Goal: Information Seeking & Learning: Check status

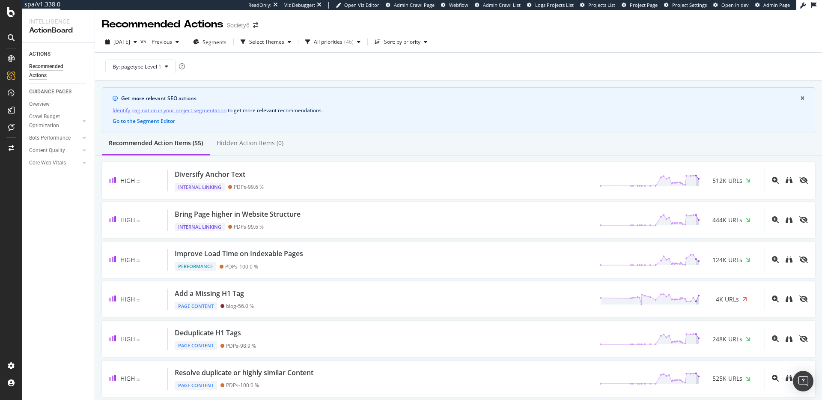
click at [165, 111] on link "Identify pagination in your project segmentation" at bounding box center [170, 110] width 114 height 9
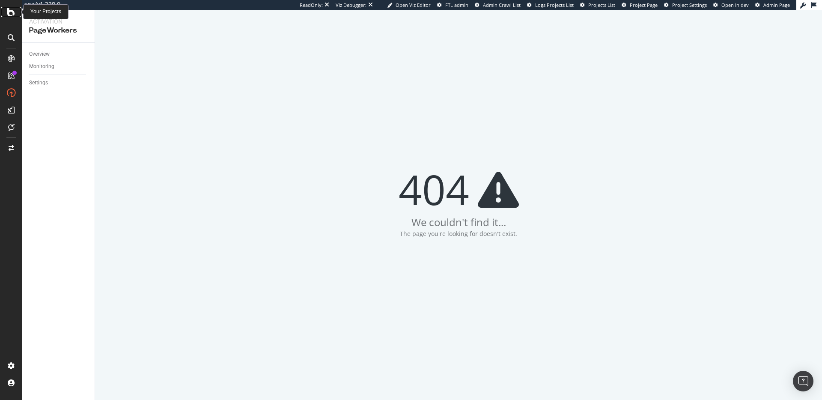
click at [5, 14] on div at bounding box center [11, 12] width 21 height 10
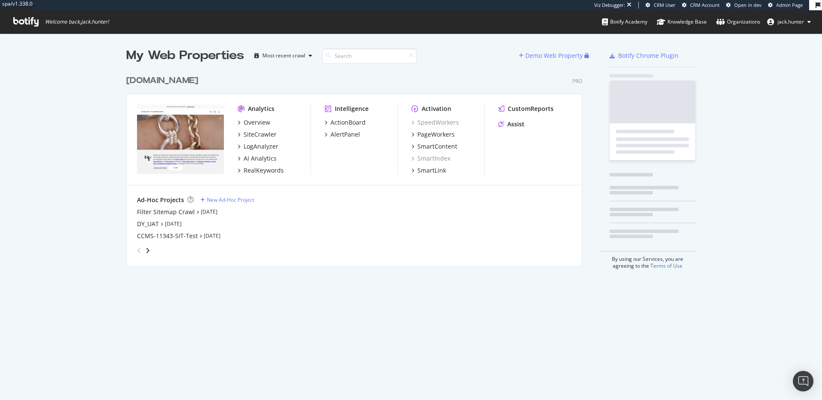
scroll to position [201, 463]
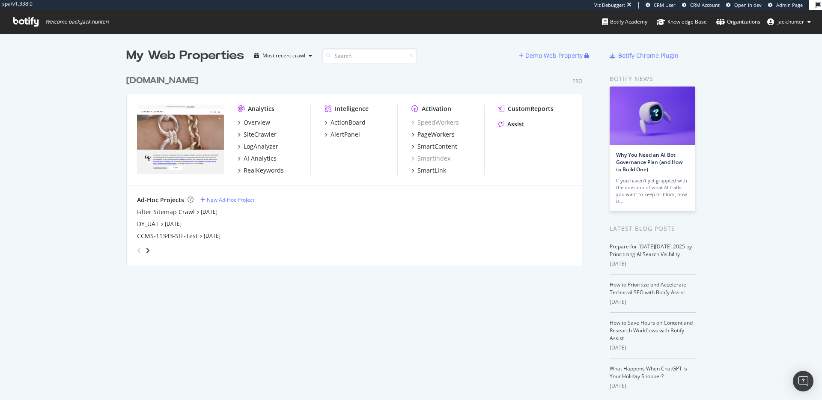
click at [182, 79] on div "davidyurman.com" at bounding box center [162, 81] width 72 height 12
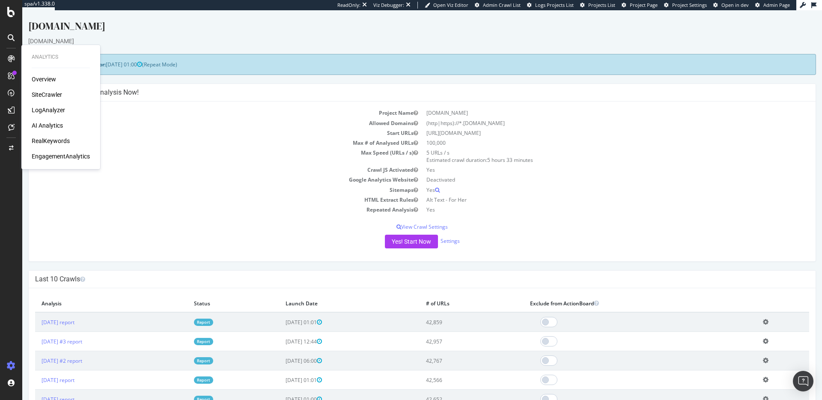
click at [44, 111] on div "LogAnalyzer" at bounding box center [48, 110] width 33 height 9
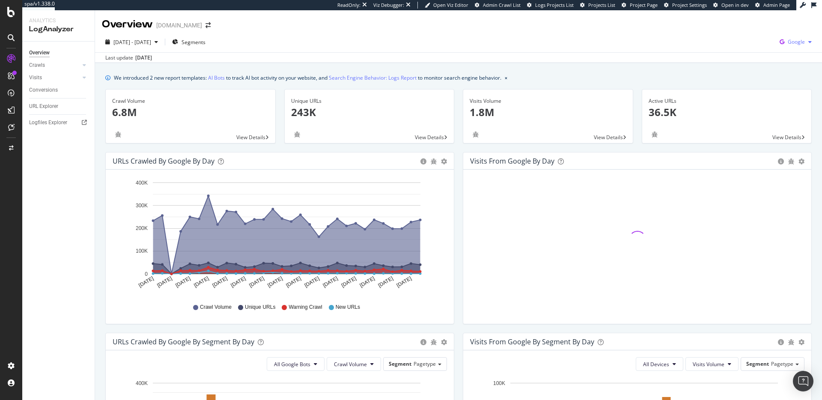
click at [789, 47] on div "Google" at bounding box center [795, 42] width 39 height 13
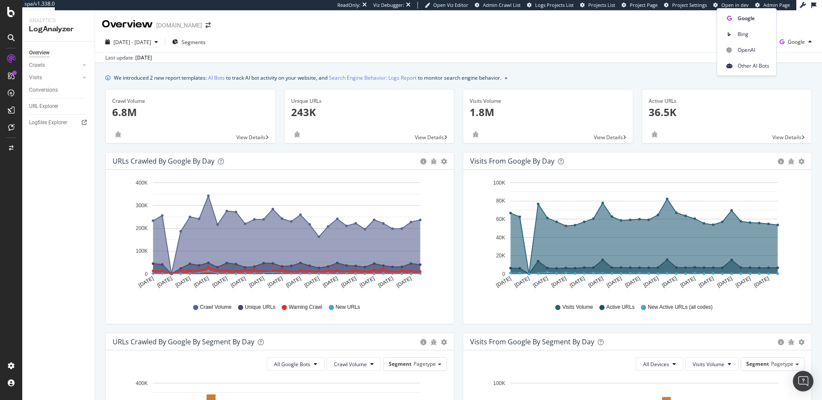
click at [756, 49] on span "OpenAI" at bounding box center [754, 50] width 32 height 8
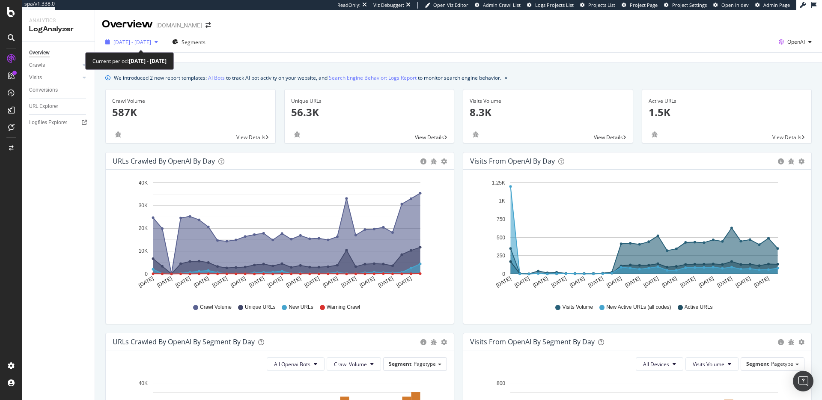
click at [148, 47] on div "2025 Sep. 5th - Oct. 4th" at bounding box center [132, 42] width 60 height 13
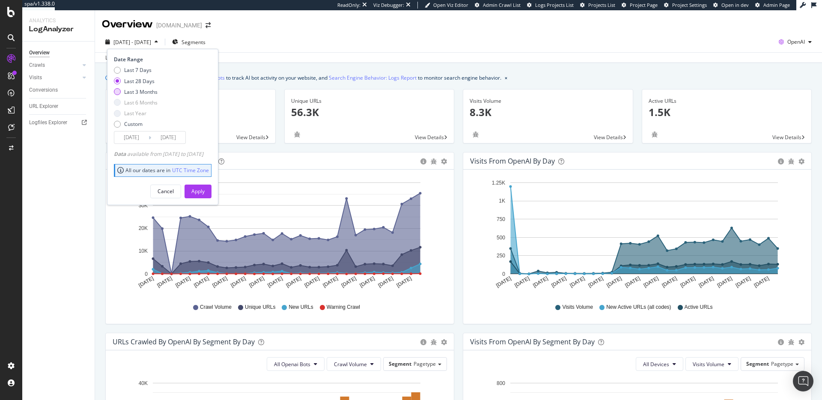
click at [142, 90] on div "Last 3 Months" at bounding box center [140, 91] width 33 height 7
type input "2025/07/05"
click at [204, 185] on button "Apply" at bounding box center [198, 192] width 27 height 14
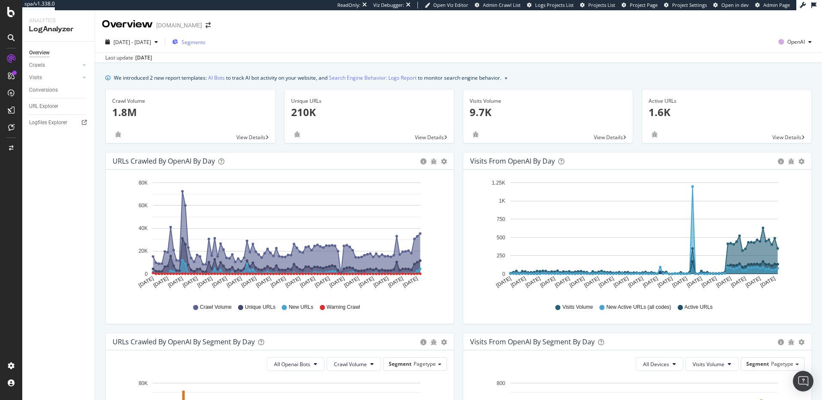
click at [206, 44] on span "Segments" at bounding box center [194, 42] width 24 height 7
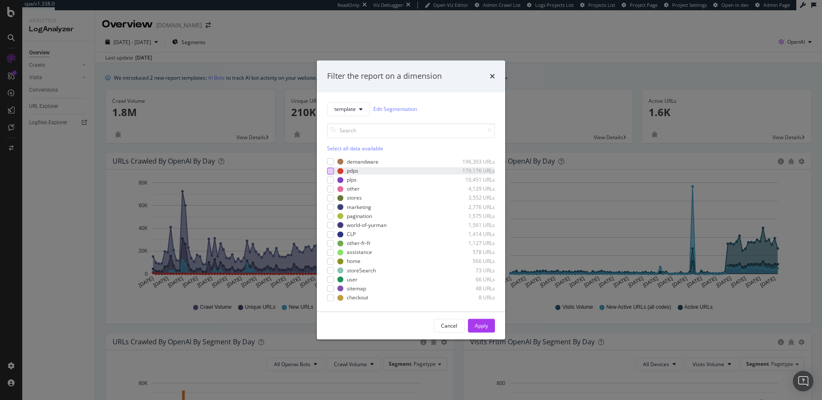
click at [332, 170] on div "modal" at bounding box center [330, 170] width 7 height 7
click at [330, 170] on icon "modal" at bounding box center [331, 171] width 4 height 4
click at [491, 75] on icon "times" at bounding box center [492, 76] width 5 height 7
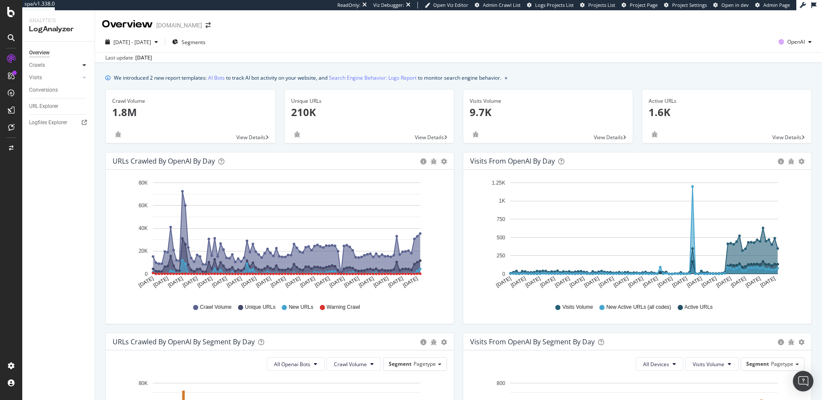
click at [83, 66] on icon at bounding box center [84, 65] width 3 height 5
click at [83, 78] on icon at bounding box center [84, 77] width 3 height 5
click at [39, 90] on div "Daily Distribution" at bounding box center [53, 90] width 40 height 9
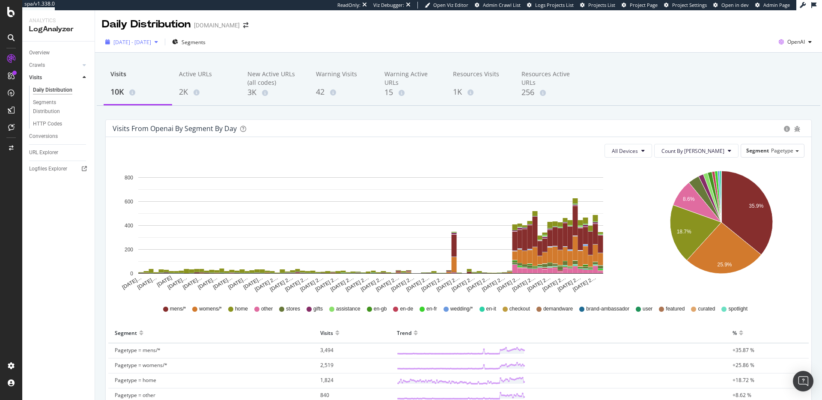
click at [149, 49] on div "2025 Jul. 5th - Oct. 4th Segments OpenAI" at bounding box center [458, 43] width 727 height 17
click at [150, 45] on span "2025 Jul. 5th - Oct. 4th" at bounding box center [132, 42] width 38 height 7
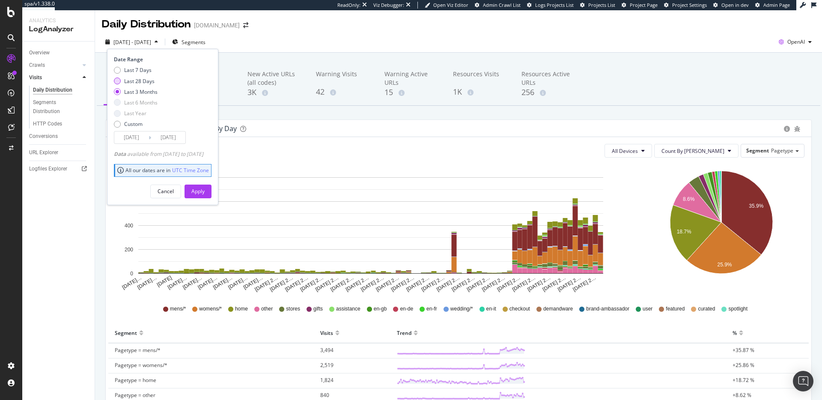
click at [147, 80] on div "Last 28 Days" at bounding box center [139, 81] width 30 height 7
type input "2025/09/07"
click at [205, 188] on div "Apply" at bounding box center [197, 191] width 13 height 7
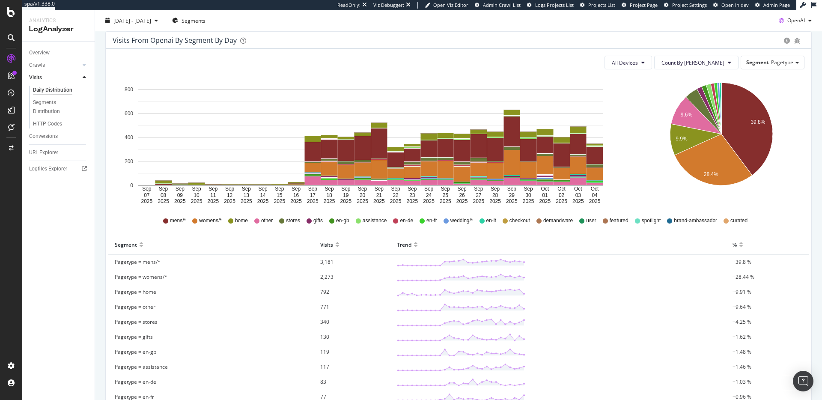
scroll to position [88, 0]
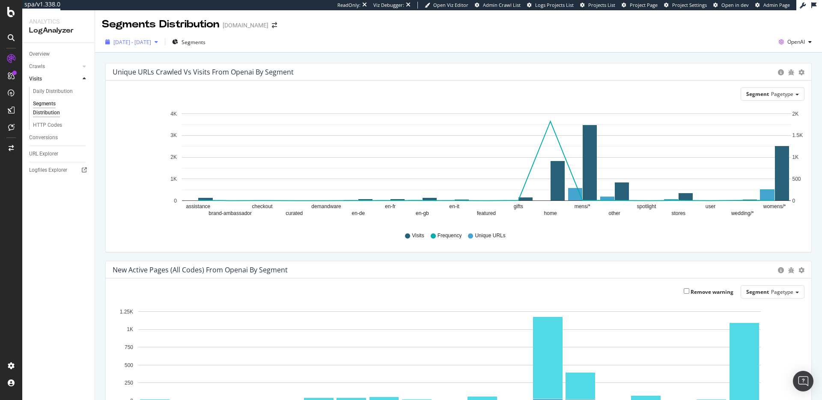
drag, startPoint x: 166, startPoint y: 49, endPoint x: 162, endPoint y: 45, distance: 5.8
click at [165, 48] on div "[DATE] - [DATE] Segments OpenAI" at bounding box center [458, 43] width 727 height 17
click at [151, 44] on span "[DATE] - [DATE]" at bounding box center [132, 42] width 38 height 7
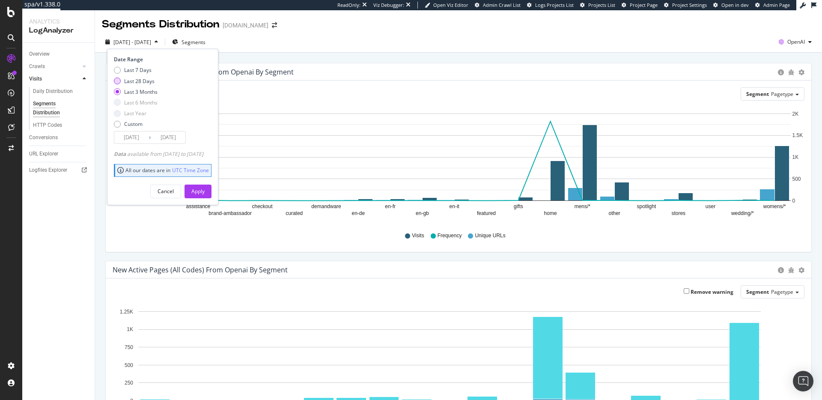
click at [145, 84] on div "Last 28 Days" at bounding box center [139, 81] width 30 height 7
type input "2025/09/07"
click at [205, 192] on div "Apply" at bounding box center [197, 191] width 13 height 7
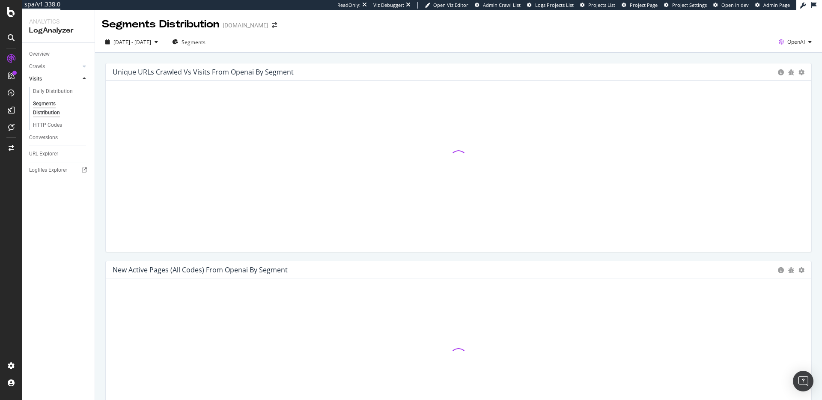
scroll to position [89, 0]
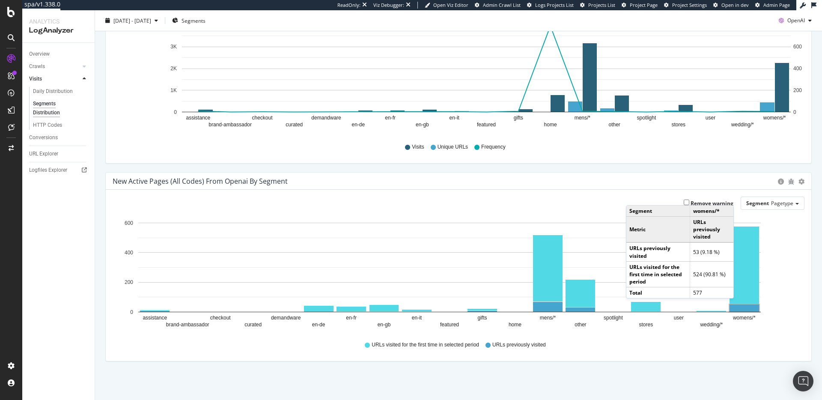
click at [743, 307] on rect "A chart." at bounding box center [745, 307] width 30 height 7
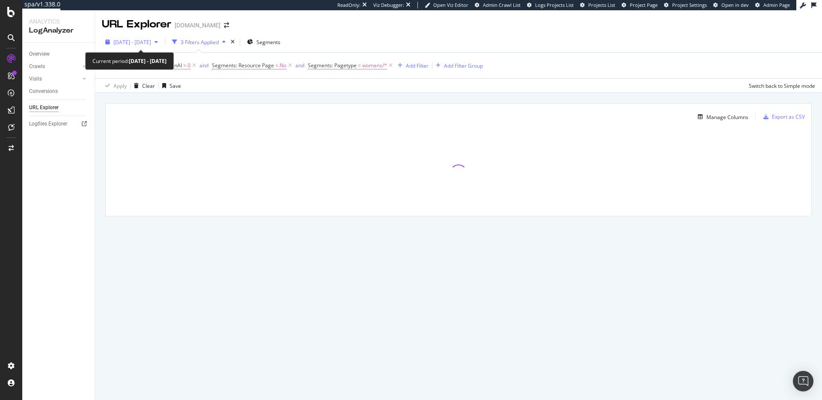
click at [132, 46] on div "2025 Sep. 7th - Oct. 4th" at bounding box center [132, 42] width 60 height 13
click at [414, 41] on div "2025 Sep. 7th - Oct. 4th 3 Filters Applied Segments" at bounding box center [458, 43] width 727 height 17
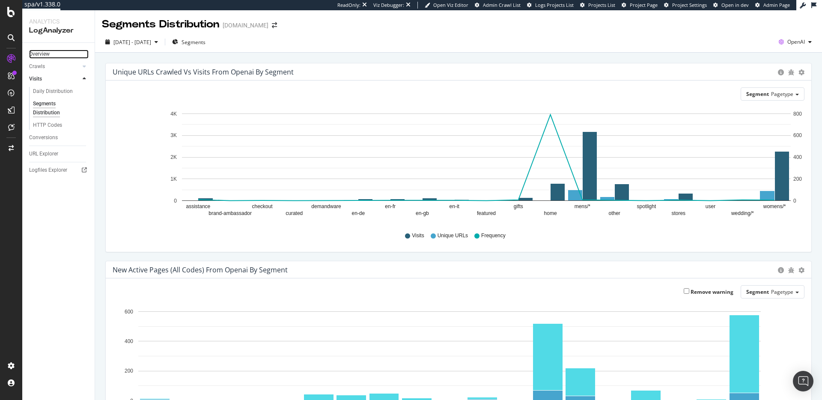
click at [53, 55] on link "Overview" at bounding box center [59, 54] width 60 height 9
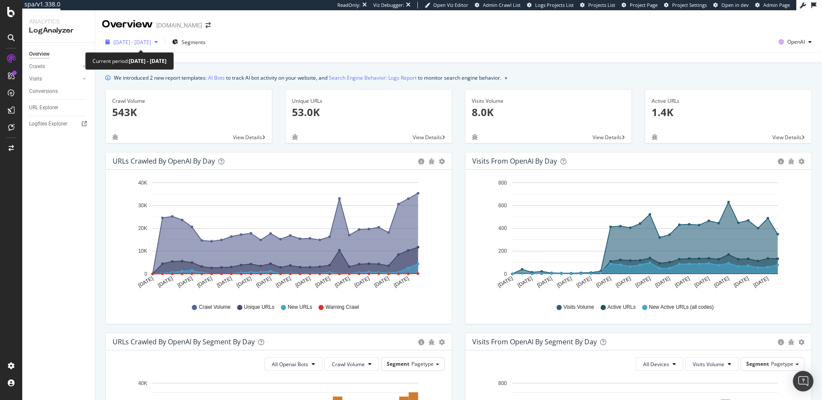
click at [151, 39] on span "2025 Sep. 7th - Oct. 4th" at bounding box center [132, 42] width 38 height 7
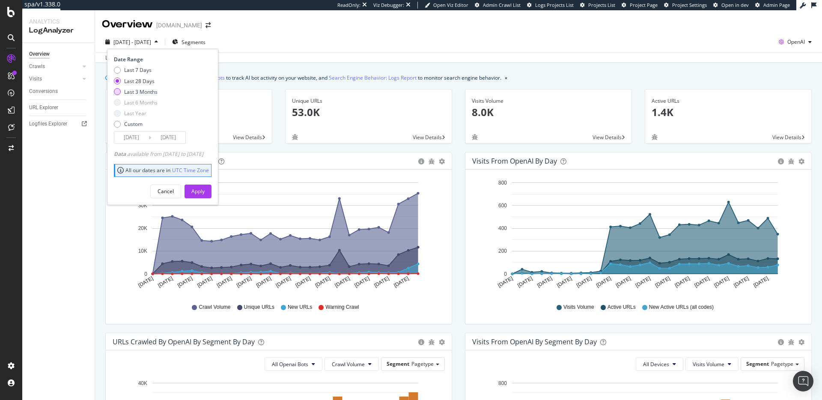
click at [154, 89] on div "Last 3 Months" at bounding box center [140, 91] width 33 height 7
type input "2025/07/05"
click at [205, 188] on div "Apply" at bounding box center [197, 191] width 13 height 7
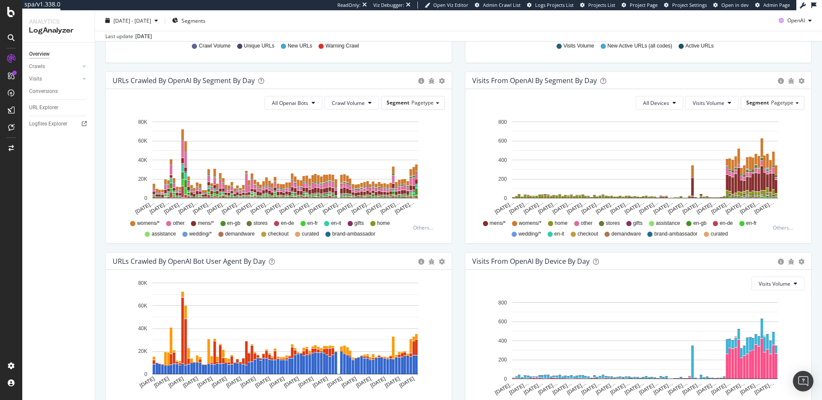
scroll to position [250, 0]
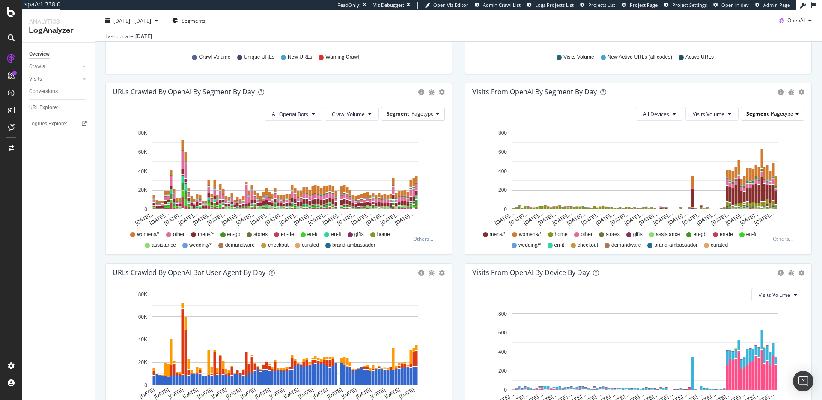
click at [768, 119] on div "Segment Pagetype" at bounding box center [772, 113] width 63 height 12
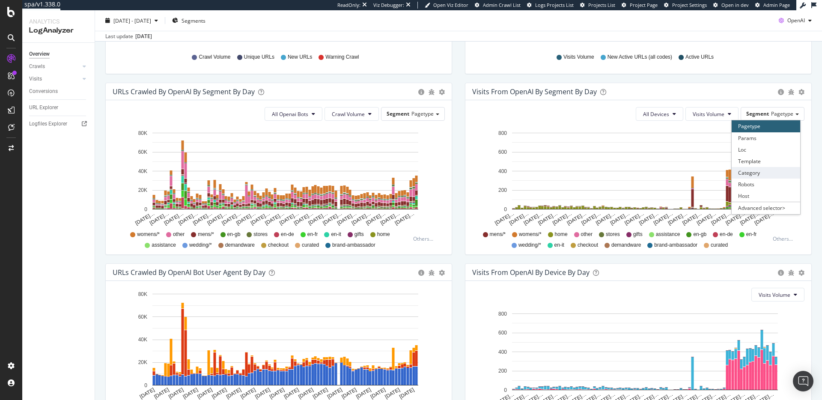
click at [783, 176] on div "Category" at bounding box center [766, 173] width 69 height 12
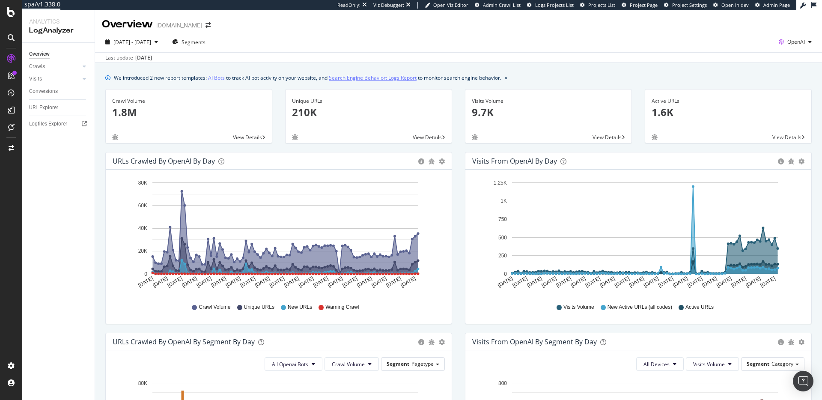
scroll to position [3, 0]
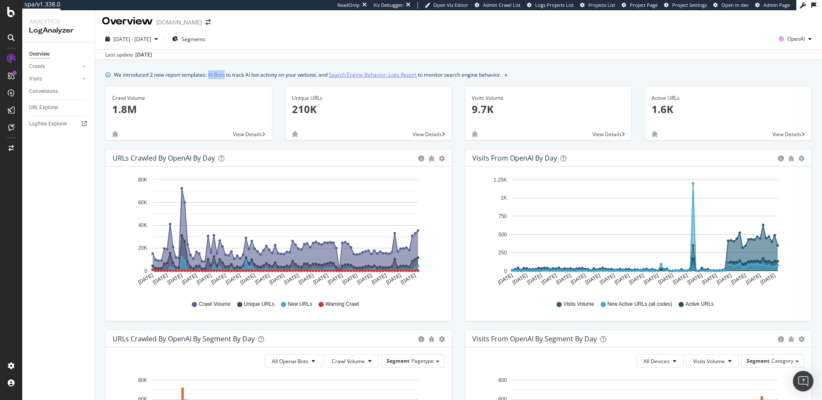
click at [391, 77] on link "Search Engine Behavior: Logs Report" at bounding box center [373, 74] width 88 height 9
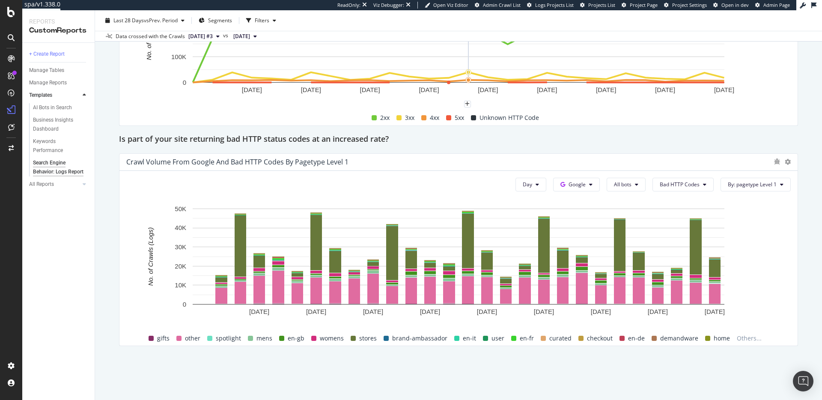
scroll to position [1185, 0]
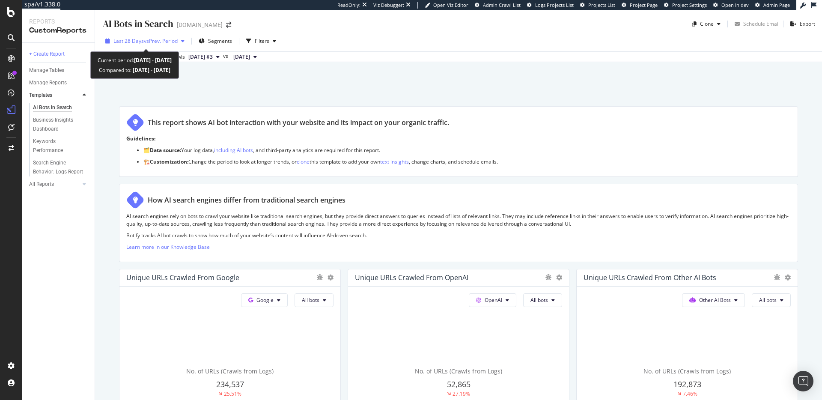
click at [164, 41] on span "vs Prev. Period" at bounding box center [161, 40] width 34 height 7
click at [416, 82] on div "AI Bots in Search AI Bots in Search davidyurman.com Clone Schedule Email Export…" at bounding box center [458, 205] width 727 height 390
click at [167, 43] on span "vs Prev. Period" at bounding box center [161, 40] width 34 height 7
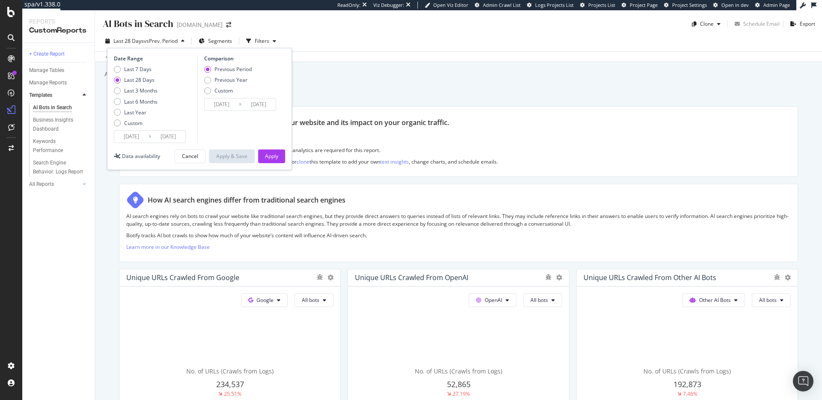
click at [361, 74] on div "Add a short description Add a short description" at bounding box center [463, 74] width 719 height 13
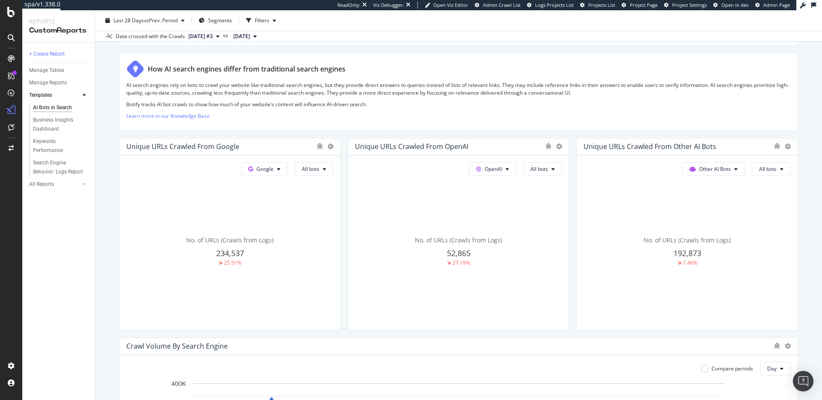
scroll to position [131, 0]
click at [541, 167] on span "All bots" at bounding box center [540, 168] width 18 height 7
click at [566, 264] on span "ChatGPT-User" at bounding box center [552, 265] width 43 height 8
click at [549, 175] on button "ChatGPT-User" at bounding box center [535, 169] width 56 height 14
click at [548, 251] on span "GPTBot" at bounding box center [536, 249] width 43 height 8
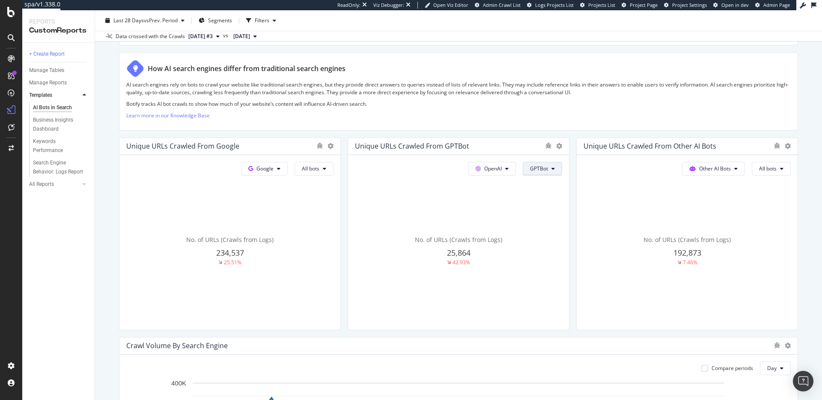
click at [551, 175] on button "GPTBot" at bounding box center [542, 169] width 39 height 14
click at [552, 234] on span "Non-Indexing bots" at bounding box center [552, 234] width 43 height 8
click at [546, 172] on span "Non-Indexing bots" at bounding box center [526, 167] width 43 height 7
drag, startPoint x: 542, startPoint y: 189, endPoint x: 489, endPoint y: 2, distance: 195.1
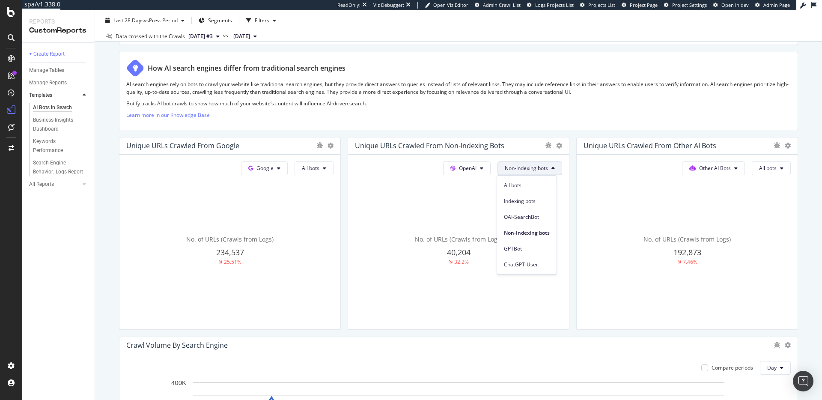
click at [542, 189] on div "All bots" at bounding box center [527, 185] width 60 height 12
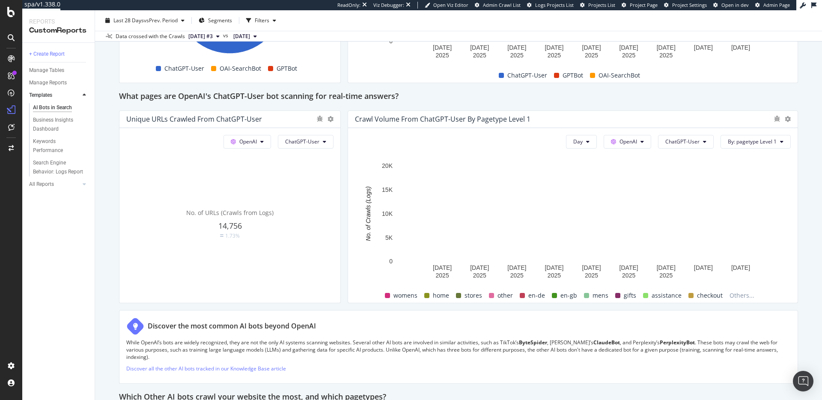
scroll to position [907, 0]
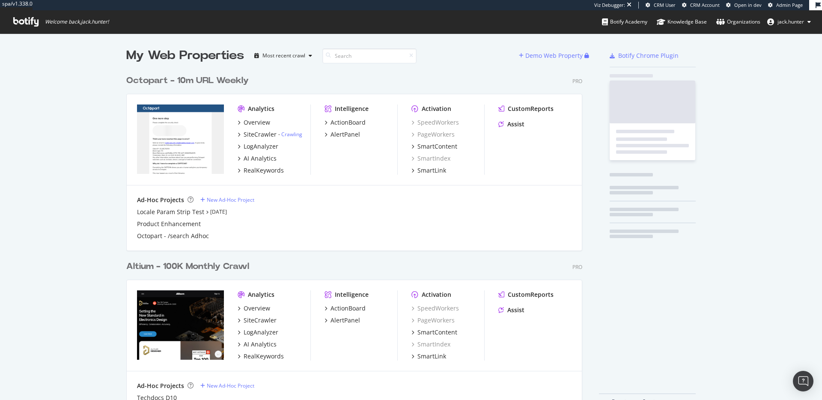
scroll to position [348, 463]
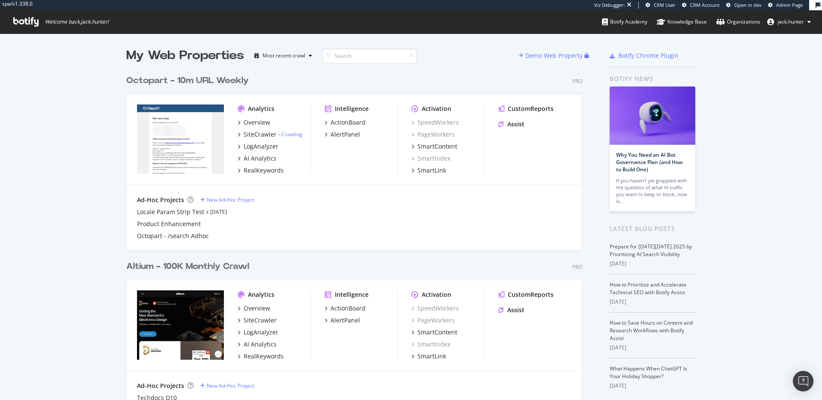
click at [155, 79] on div "Octopart - 10m URL Weekly" at bounding box center [187, 81] width 122 height 12
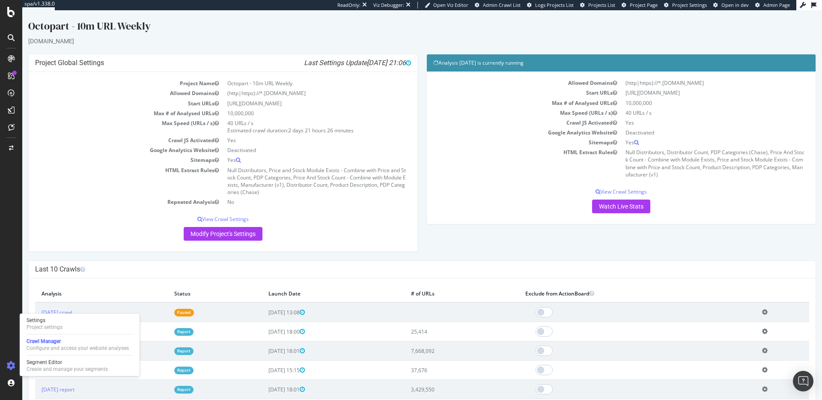
click at [250, 272] on h4 "Last 10 Crawls" at bounding box center [422, 269] width 774 height 9
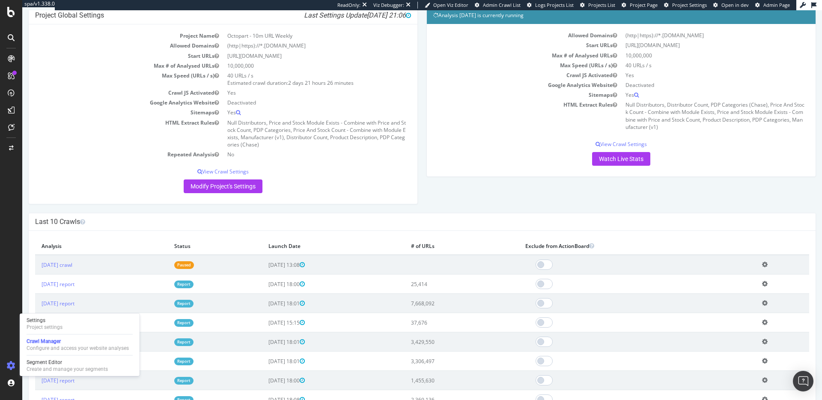
scroll to position [49, 0]
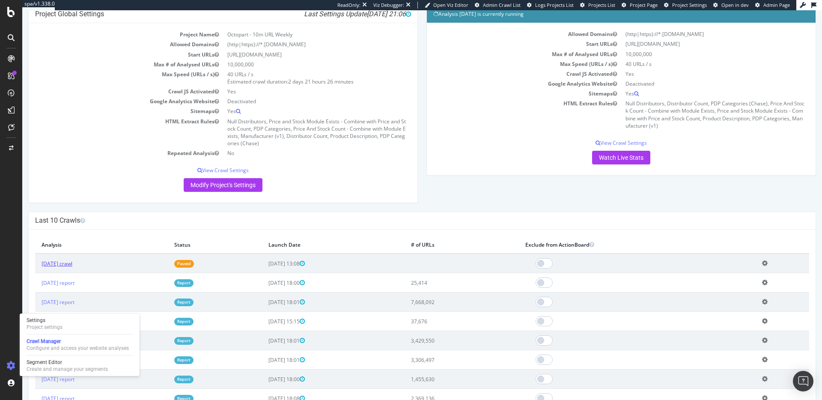
click at [72, 266] on link "[DATE] crawl" at bounding box center [57, 263] width 31 height 7
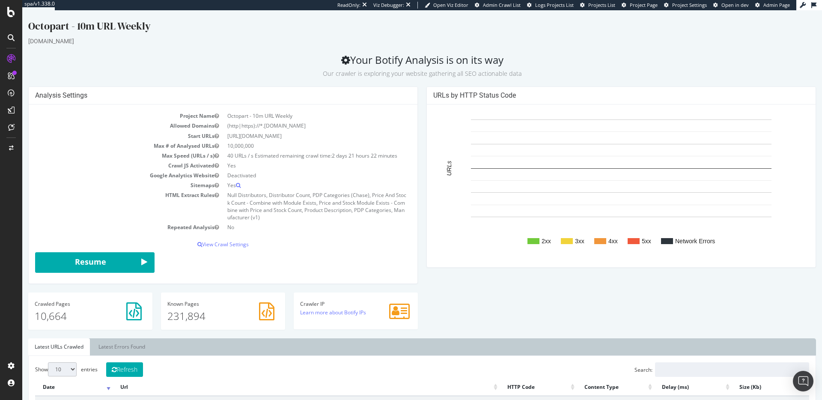
click at [5, 60] on div at bounding box center [11, 59] width 14 height 14
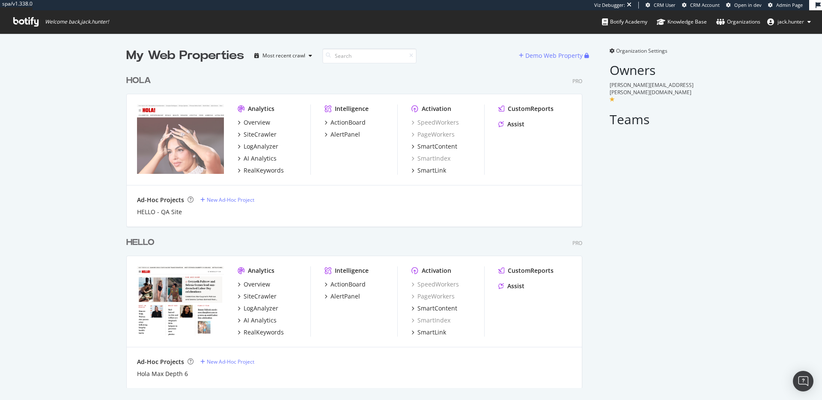
scroll to position [324, 463]
click at [130, 75] on div "HOLA" at bounding box center [138, 81] width 25 height 12
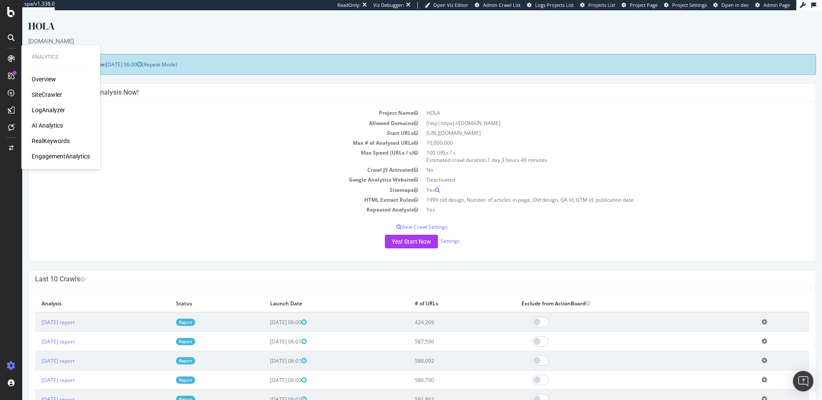
click at [10, 60] on icon at bounding box center [11, 58] width 7 height 7
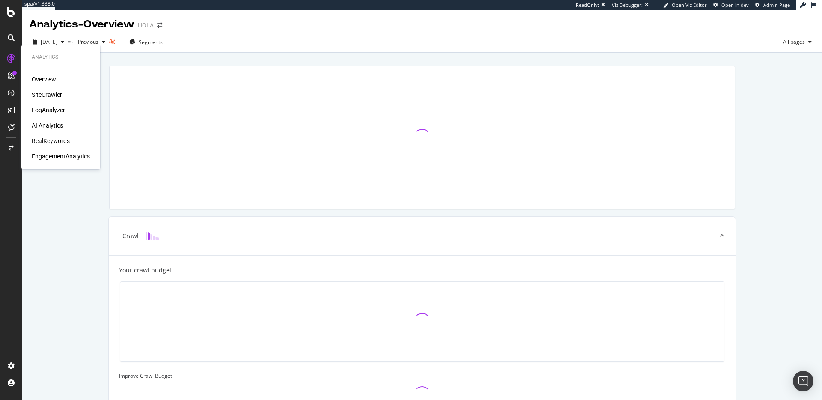
click at [54, 95] on div "SiteCrawler" at bounding box center [47, 94] width 30 height 9
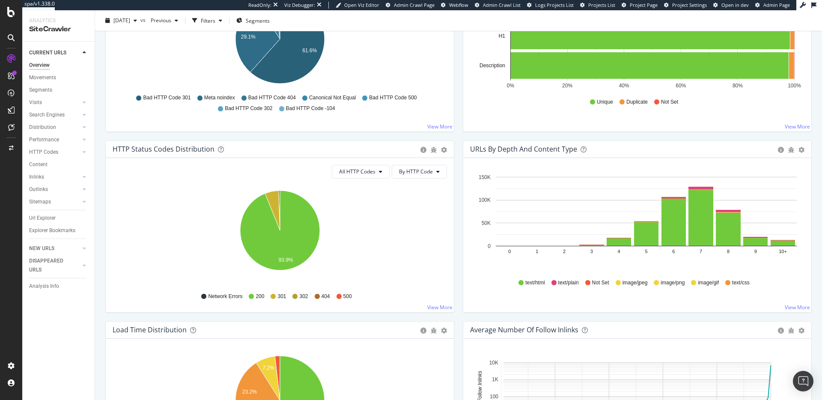
scroll to position [351, 0]
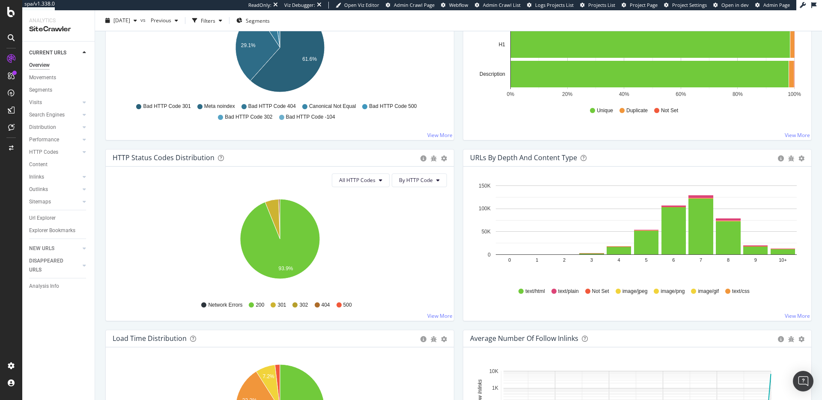
click at [45, 260] on div "DISAPPEARED URLS" at bounding box center [50, 266] width 43 height 18
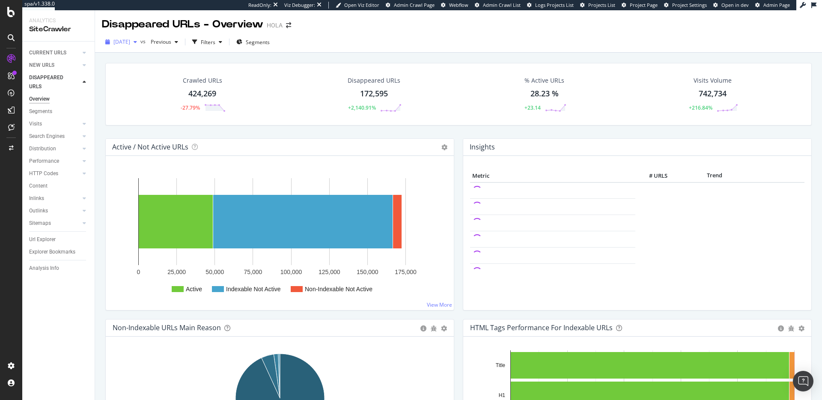
click at [130, 45] on span "2025 Oct. 6th" at bounding box center [121, 41] width 17 height 7
click at [320, 66] on div "Crawled URLs 424,269 -27.79% Disappeared URLs 172,595 +2,140.91% % Active URLs …" at bounding box center [458, 94] width 707 height 63
click at [47, 116] on div "Segments" at bounding box center [40, 111] width 23 height 9
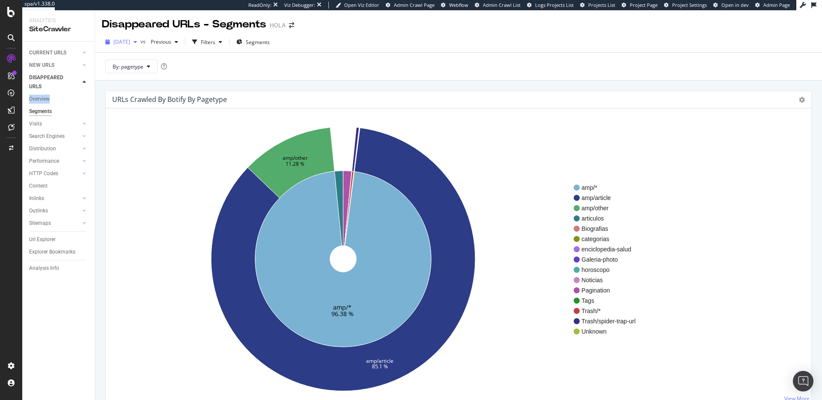
click at [140, 43] on div "button" at bounding box center [135, 41] width 10 height 5
click at [173, 92] on div "588K URLs" at bounding box center [177, 89] width 25 height 8
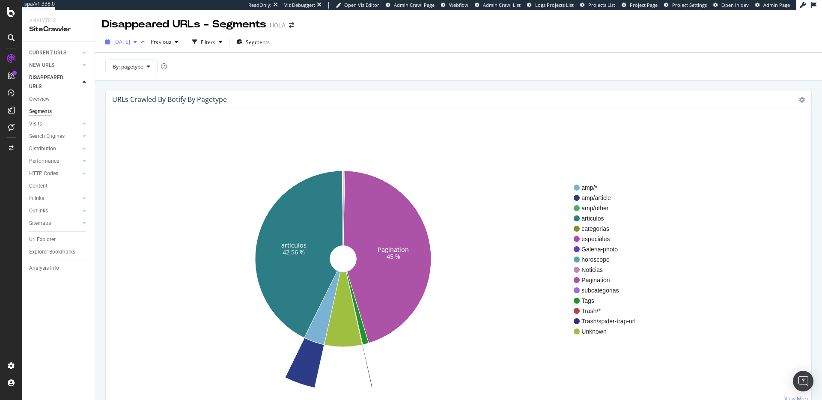
click at [134, 47] on div "2025 Sep. 1st" at bounding box center [121, 42] width 39 height 13
click at [141, 69] on div "2025 Oct. 6th" at bounding box center [137, 73] width 46 height 8
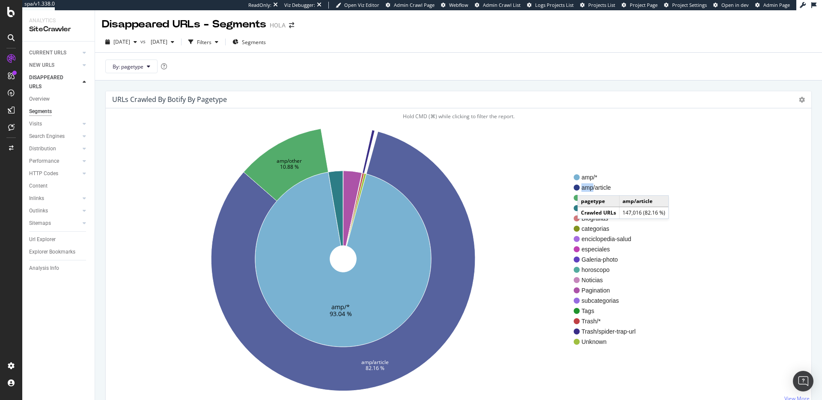
click at [586, 187] on span "amp/article" at bounding box center [609, 187] width 54 height 9
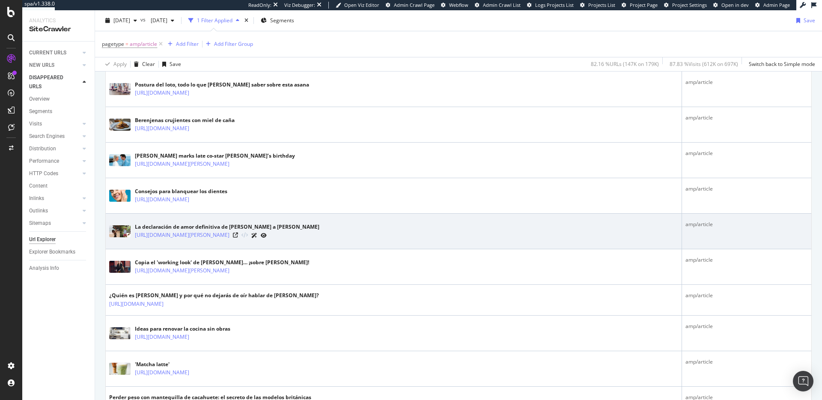
scroll to position [257, 0]
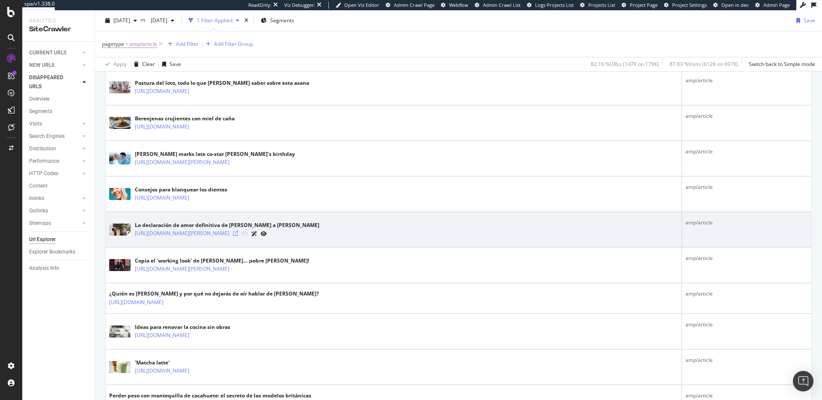
click at [238, 233] on icon at bounding box center [235, 233] width 5 height 5
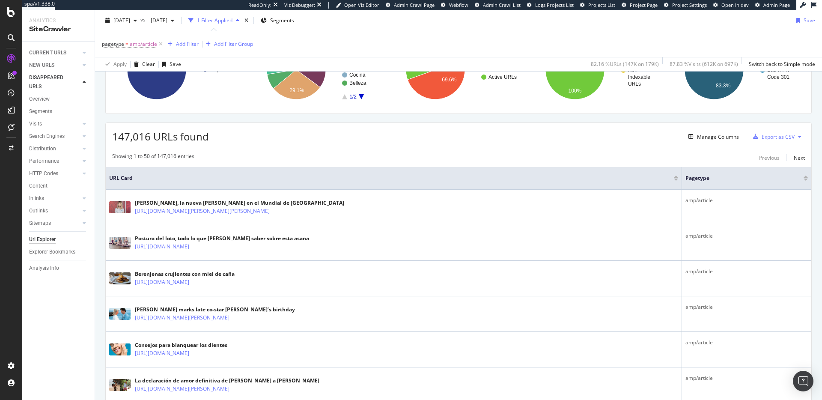
scroll to position [0, 0]
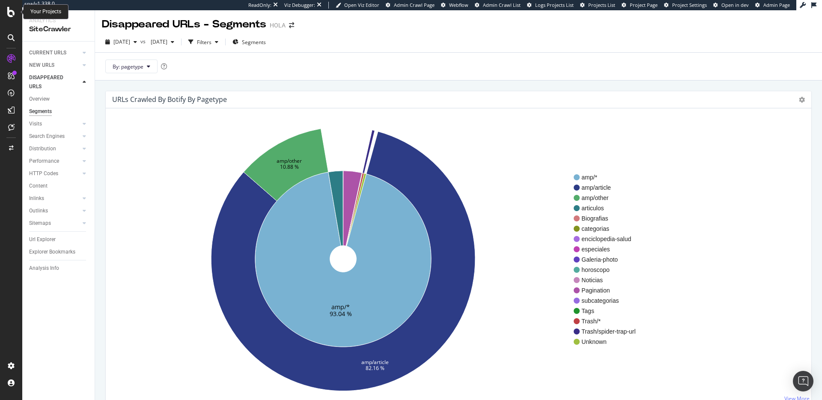
click at [11, 13] on icon at bounding box center [11, 12] width 8 height 10
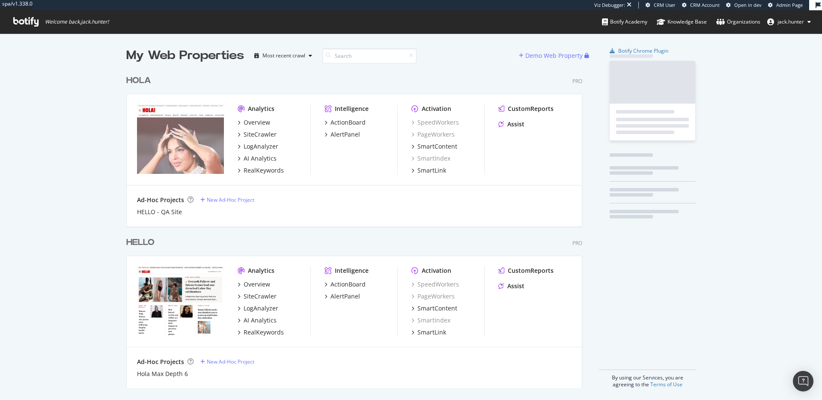
scroll to position [324, 463]
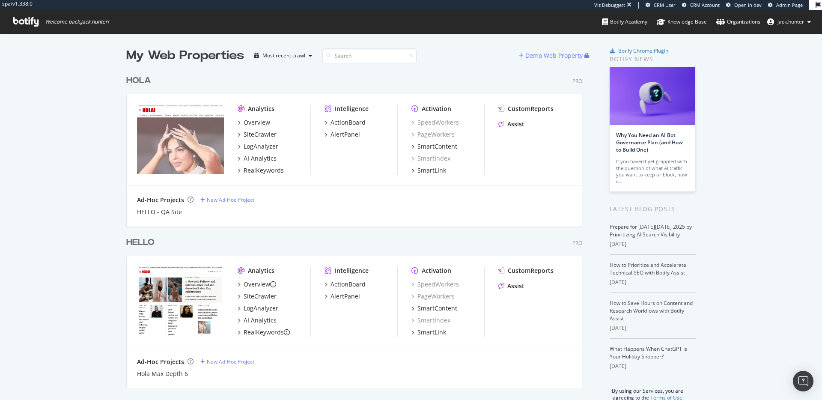
click at [142, 240] on div "HELLO" at bounding box center [140, 242] width 28 height 12
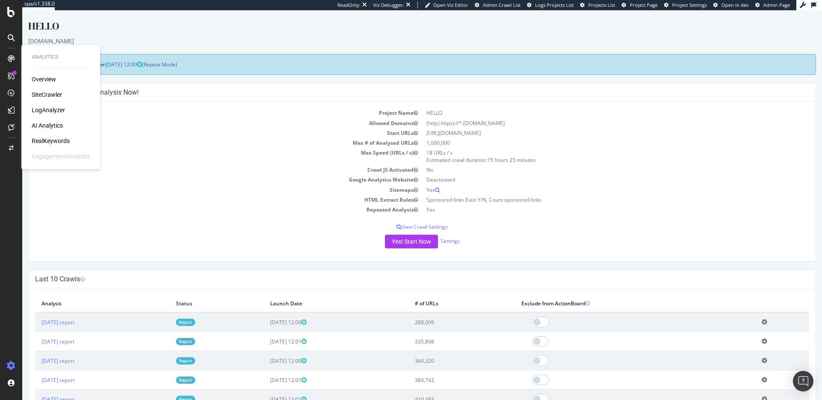
click at [46, 92] on div "SiteCrawler" at bounding box center [47, 94] width 30 height 9
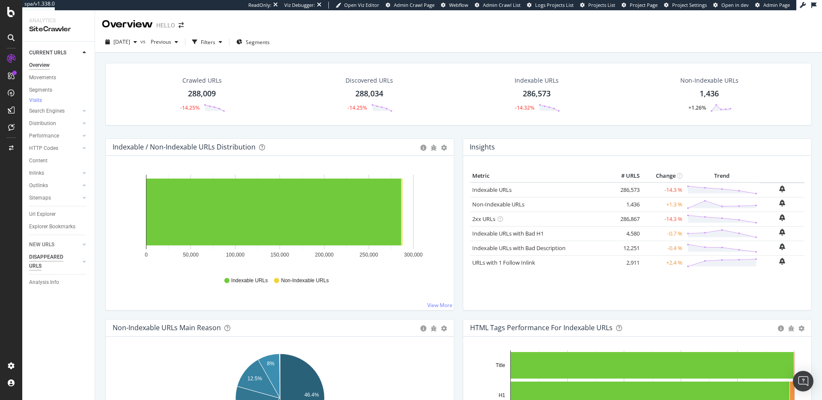
click at [48, 258] on div "DISAPPEARED URLS" at bounding box center [50, 262] width 43 height 18
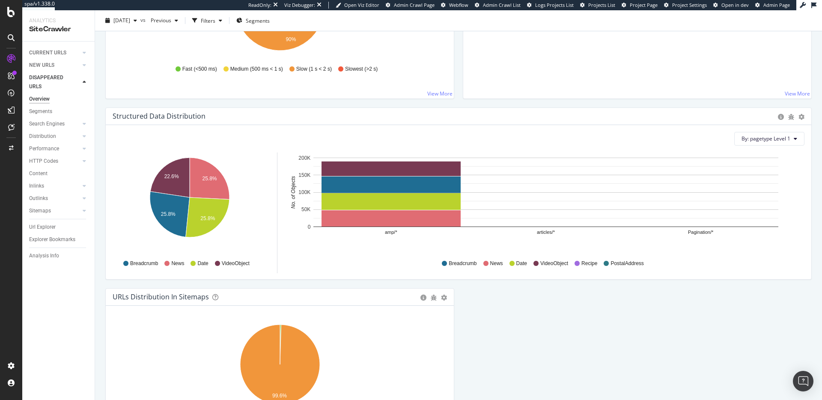
scroll to position [317, 0]
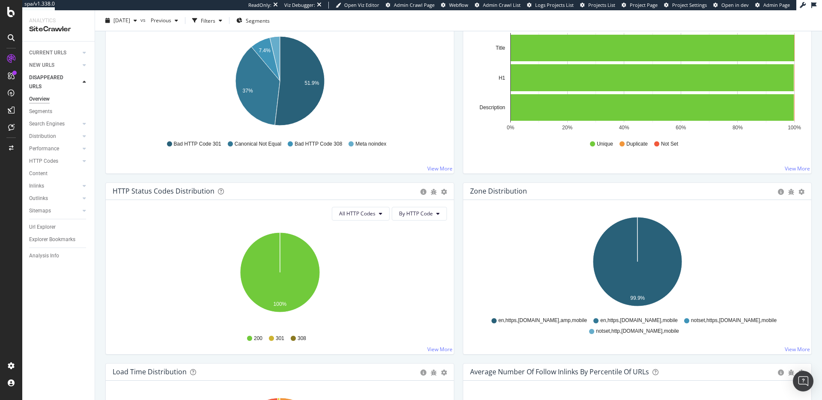
click at [37, 106] on div "Segments" at bounding box center [62, 111] width 66 height 12
click at [37, 110] on div "Segments" at bounding box center [40, 111] width 23 height 9
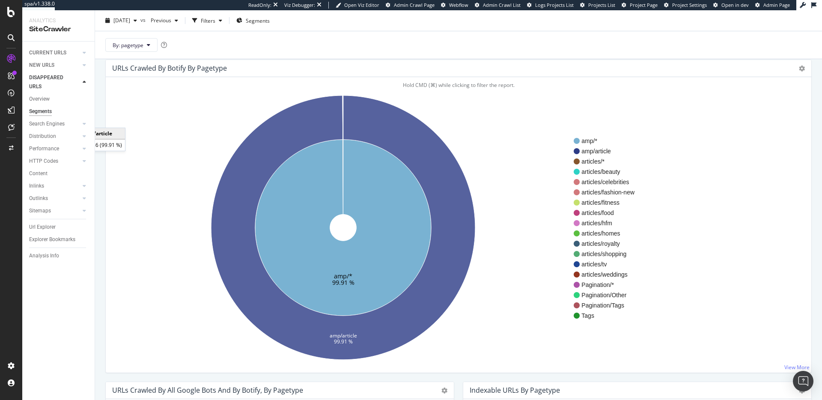
scroll to position [42, 0]
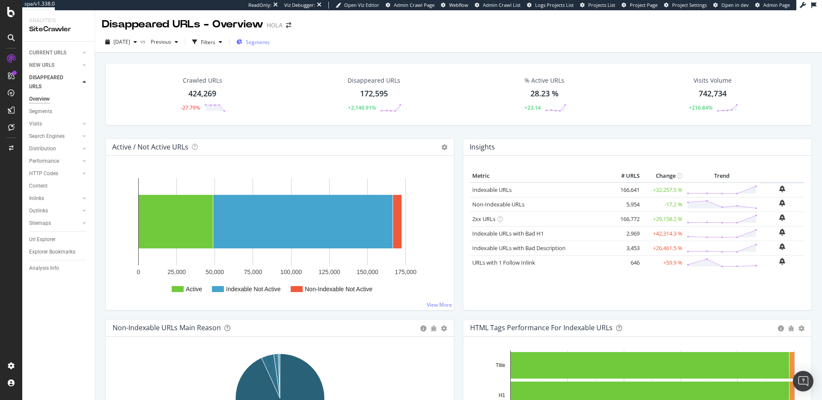
click at [266, 42] on span "Segments" at bounding box center [258, 42] width 24 height 7
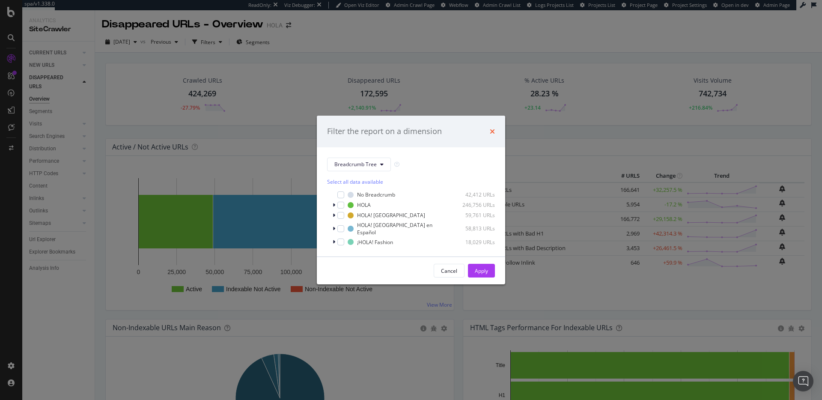
click at [493, 134] on icon "times" at bounding box center [492, 131] width 5 height 7
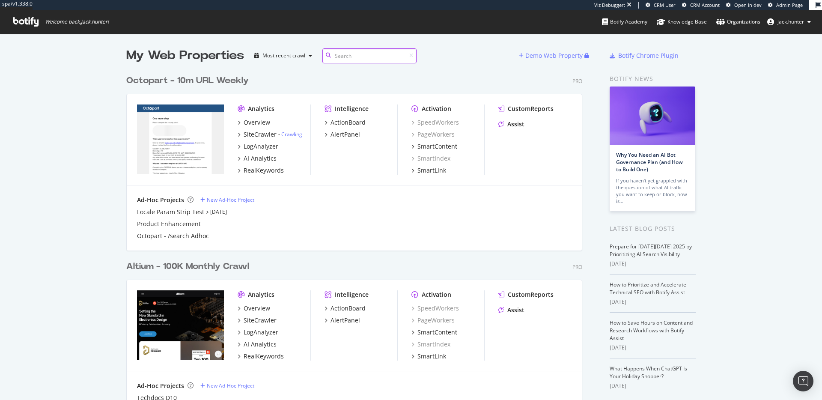
scroll to position [348, 463]
click at [172, 84] on div "Octopart - 10m URL Weekly" at bounding box center [187, 81] width 122 height 12
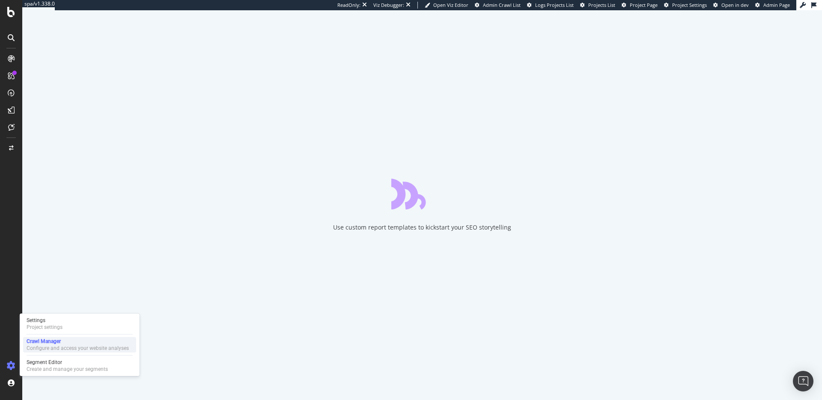
click at [55, 350] on div "Configure and access your website analyses" at bounding box center [78, 348] width 102 height 7
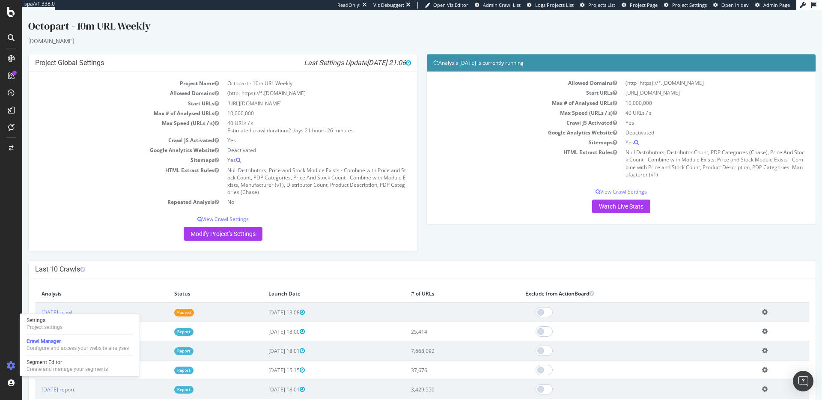
scroll to position [40, 0]
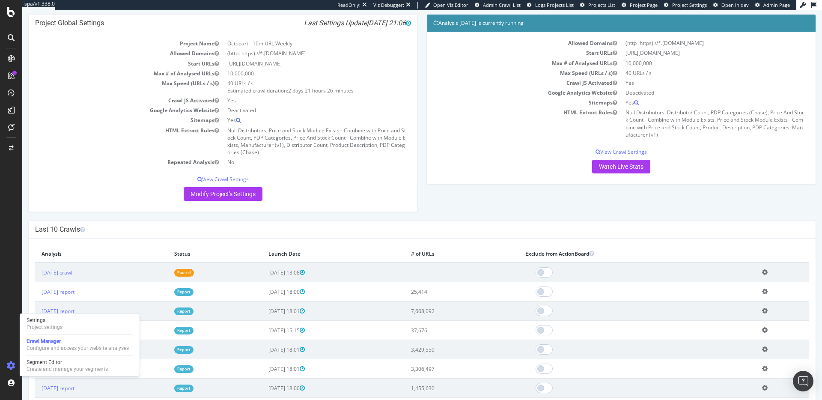
click at [305, 273] on span "[DATE] 13:08" at bounding box center [287, 272] width 36 height 7
click at [69, 272] on link "[DATE] crawl" at bounding box center [57, 272] width 31 height 7
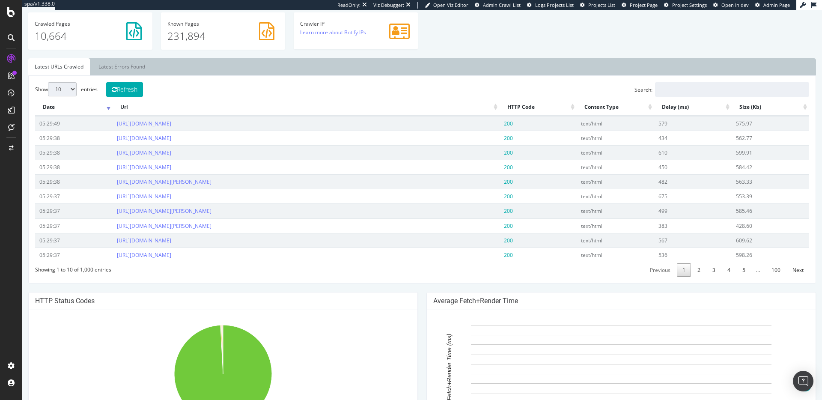
scroll to position [282, 0]
